Goal: Task Accomplishment & Management: Use online tool/utility

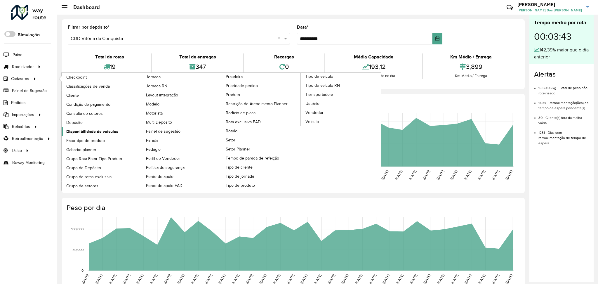
click at [96, 130] on span "Disponibilidade de veículos" at bounding box center [92, 131] width 52 height 6
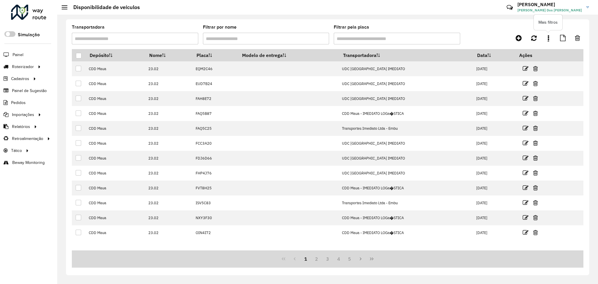
click at [548, 38] on icon at bounding box center [548, 38] width 1 height 6
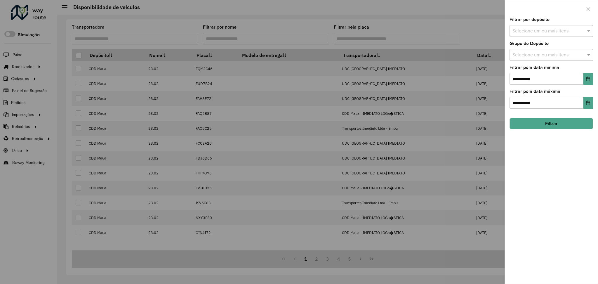
click at [547, 31] on input "text" at bounding box center [548, 31] width 75 height 7
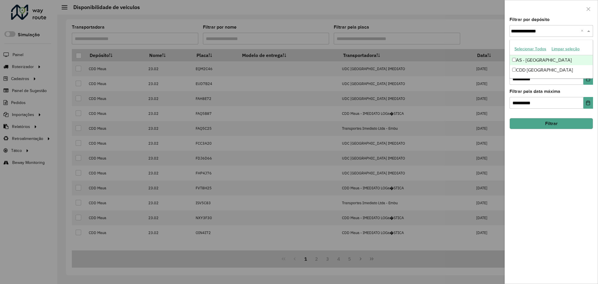
click at [526, 50] on button "Selecionar Todos" at bounding box center [530, 48] width 37 height 9
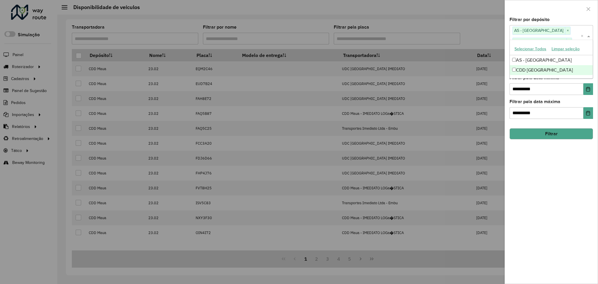
type input "**********"
drag, startPoint x: 559, startPoint y: 167, endPoint x: 563, endPoint y: 159, distance: 9.1
click at [559, 167] on div "**********" at bounding box center [551, 151] width 93 height 266
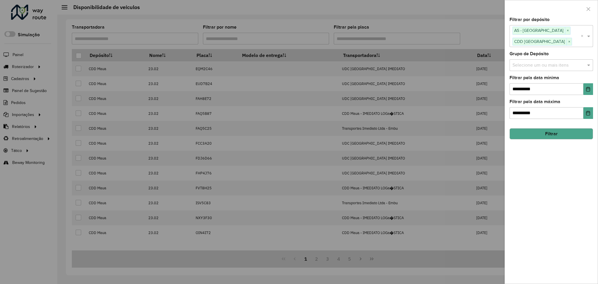
click at [570, 136] on button "Filtrar" at bounding box center [550, 133] width 83 height 11
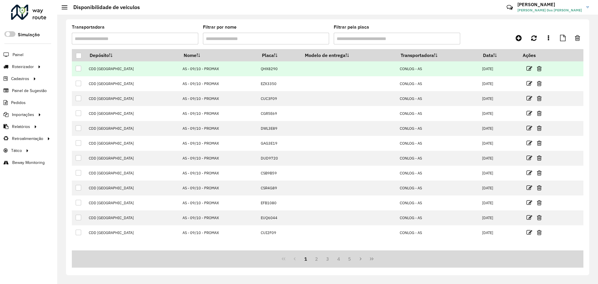
click at [258, 69] on td "QHX8290" at bounding box center [279, 68] width 43 height 15
copy td "QHX8290"
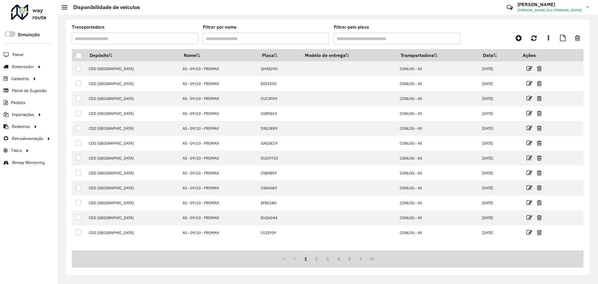
click at [371, 36] on input "Filtrar pela placa" at bounding box center [397, 39] width 126 height 12
paste input "*******"
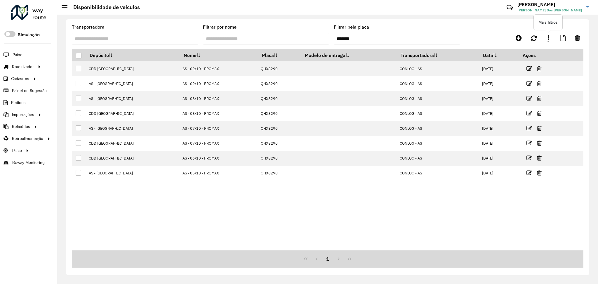
type input "*******"
click at [550, 39] on link at bounding box center [548, 38] width 12 height 11
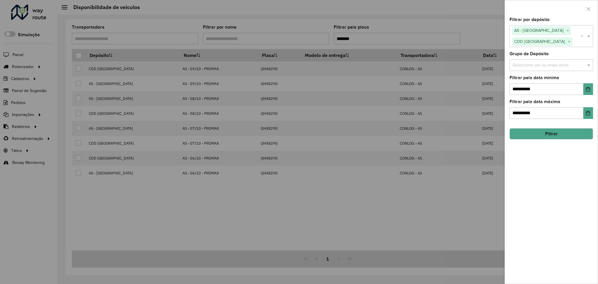
click at [452, 198] on div at bounding box center [299, 142] width 598 height 284
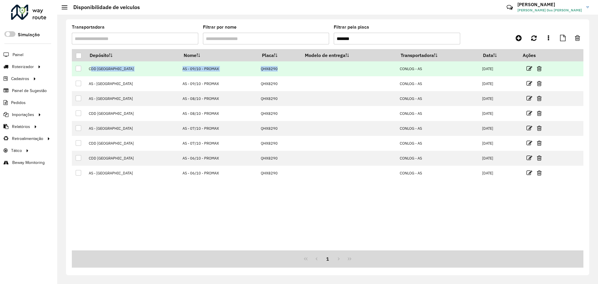
drag, startPoint x: 89, startPoint y: 67, endPoint x: 282, endPoint y: 72, distance: 193.3
click at [282, 72] on tr "CDD [GEOGRAPHIC_DATA] AS - 09/10 - PROMAX QHX8290 CONLOG - AS [DATE]" at bounding box center [327, 68] width 511 height 15
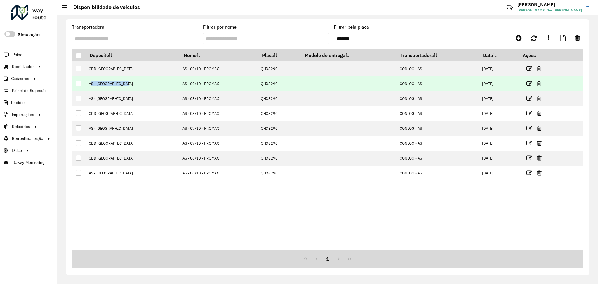
drag, startPoint x: 85, startPoint y: 83, endPoint x: 139, endPoint y: 83, distance: 53.7
click at [139, 83] on tr "AS - [GEOGRAPHIC_DATA] AS - 09/10 - PROMAX QHX8290 CONLOG - AS [DATE]" at bounding box center [327, 83] width 511 height 15
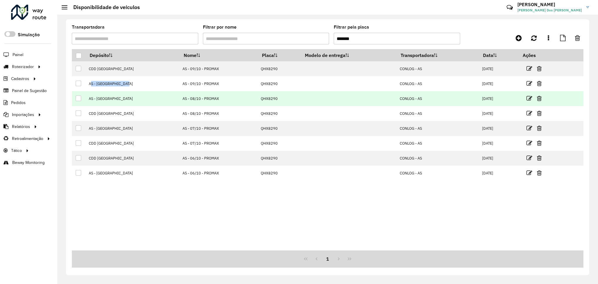
drag, startPoint x: 85, startPoint y: 99, endPoint x: 206, endPoint y: 99, distance: 121.4
click at [206, 99] on tr "AS - [GEOGRAPHIC_DATA] AS - 08/10 - PROMAX QHX8290 CONLOG - AS [DATE]" at bounding box center [327, 98] width 511 height 15
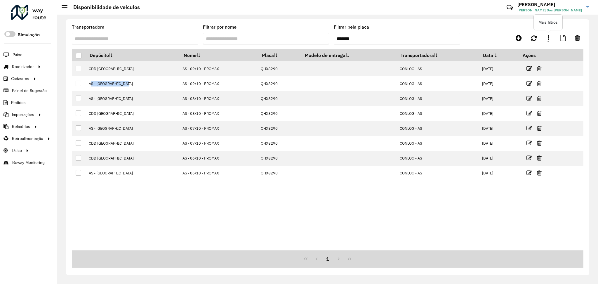
click at [547, 38] on link at bounding box center [548, 38] width 12 height 11
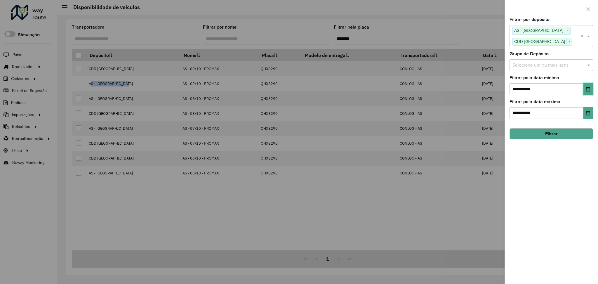
click at [591, 89] on button "Choose Date" at bounding box center [588, 89] width 10 height 12
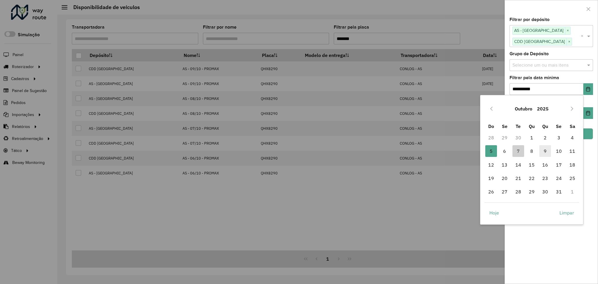
click at [550, 154] on span "9" at bounding box center [545, 151] width 12 height 12
type input "**********"
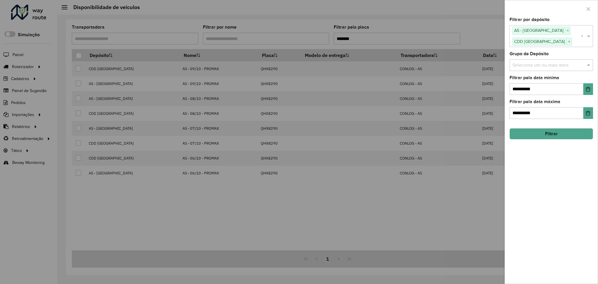
click at [548, 135] on button "Filtrar" at bounding box center [550, 133] width 83 height 11
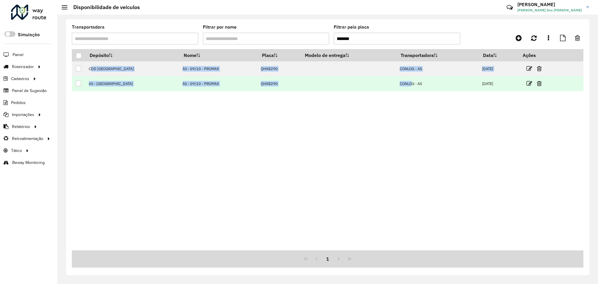
drag, startPoint x: 87, startPoint y: 67, endPoint x: 395, endPoint y: 76, distance: 307.5
click at [395, 76] on tbody "CDD [GEOGRAPHIC_DATA] AS - 09/10 - PROMAX QHX8290 CONLOG - AS [DATE] AS - [GEOG…" at bounding box center [327, 76] width 511 height 30
